Goal: Information Seeking & Learning: Learn about a topic

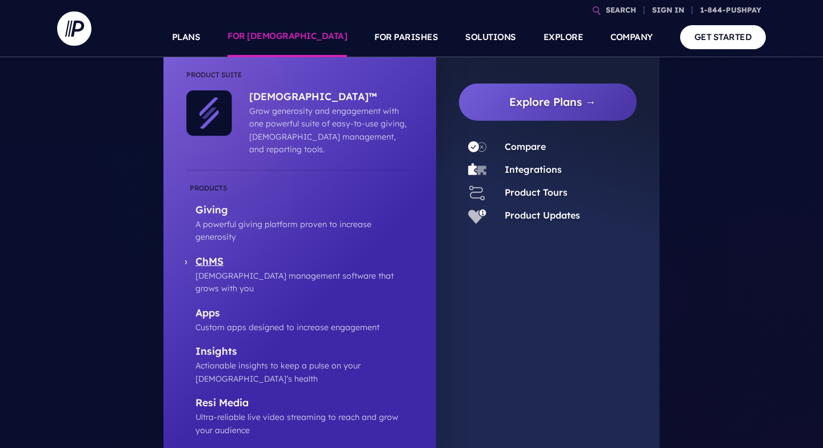
click at [213, 255] on p "ChMS" at bounding box center [304, 262] width 218 height 14
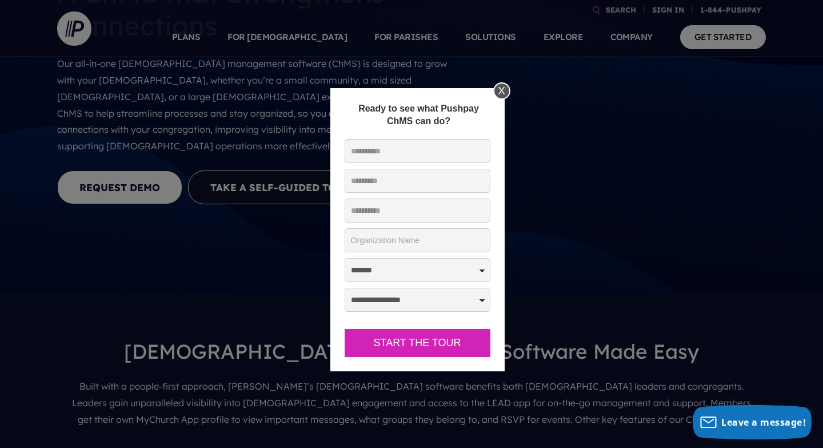
click at [498, 91] on div "X" at bounding box center [501, 90] width 17 height 17
